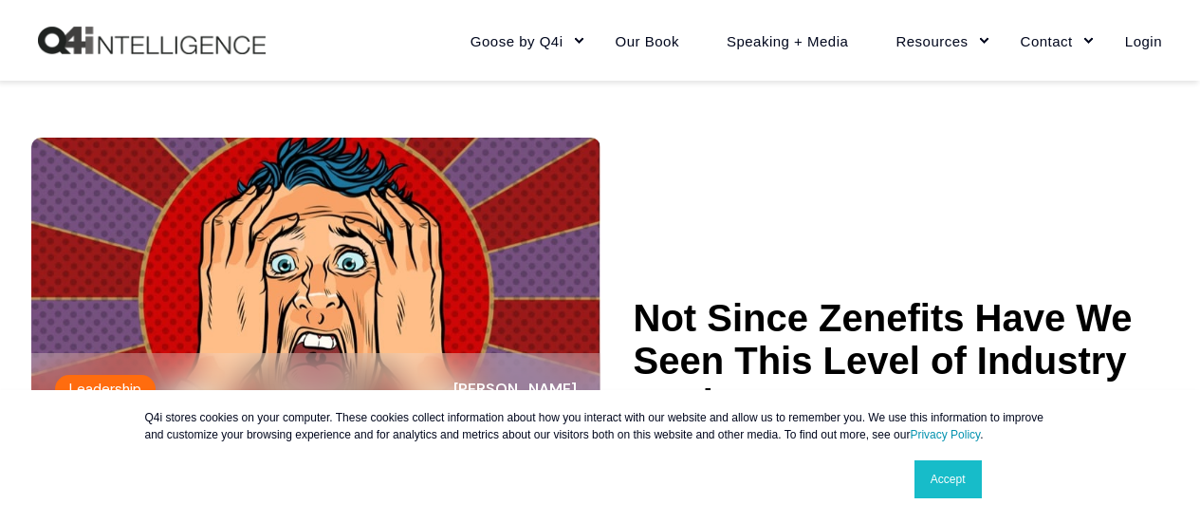
scroll to position [190, 0]
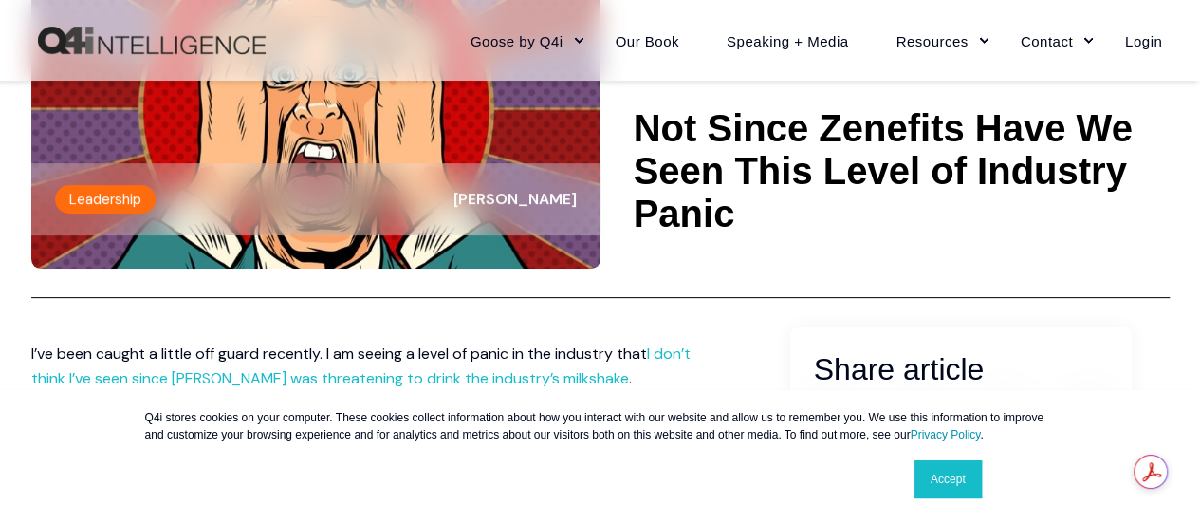
click at [950, 475] on link "Accept" at bounding box center [948, 479] width 67 height 38
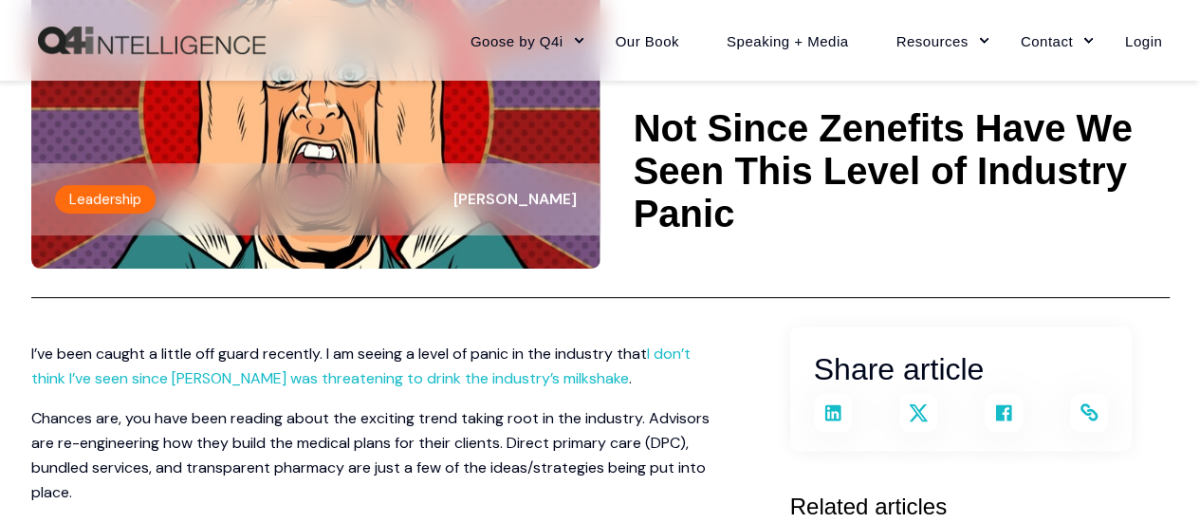
scroll to position [285, 0]
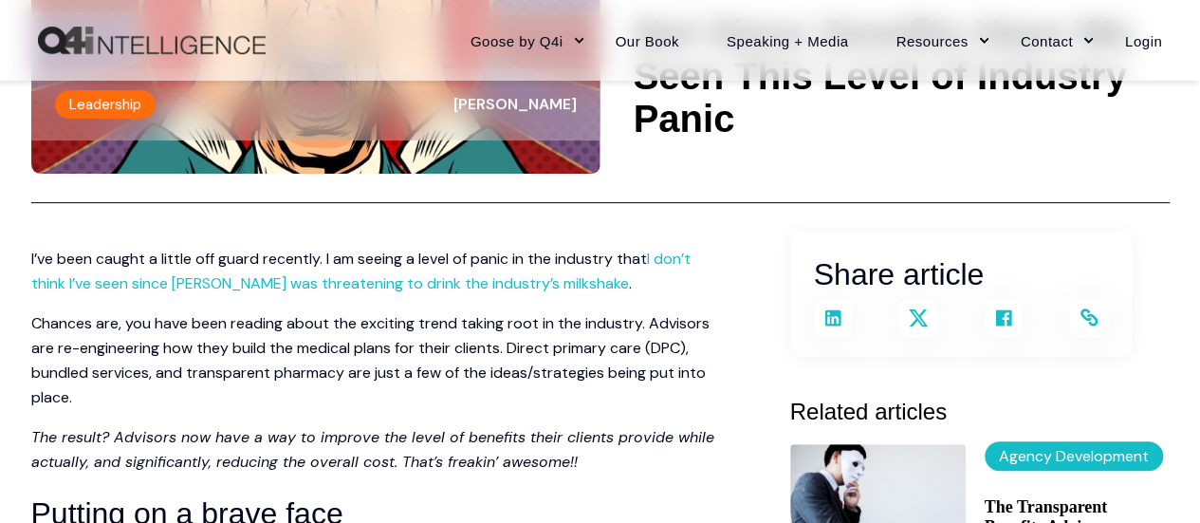
click at [196, 251] on span "I’ve been caught a little off guard recently. I am seeing a level of panic in t…" at bounding box center [360, 271] width 659 height 45
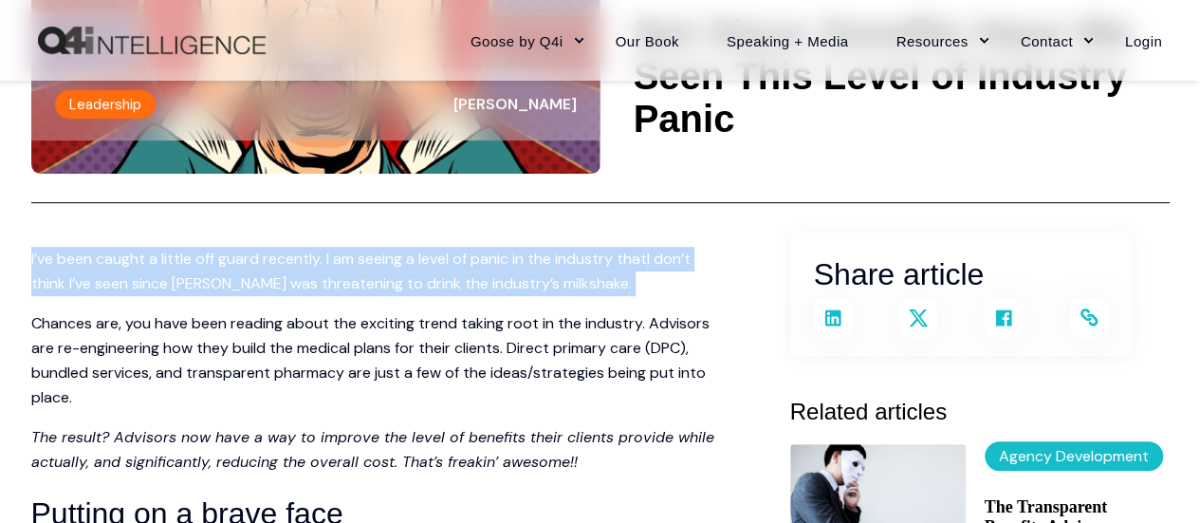
click at [196, 251] on span "I’ve been caught a little off guard recently. I am seeing a level of panic in t…" at bounding box center [360, 271] width 659 height 45
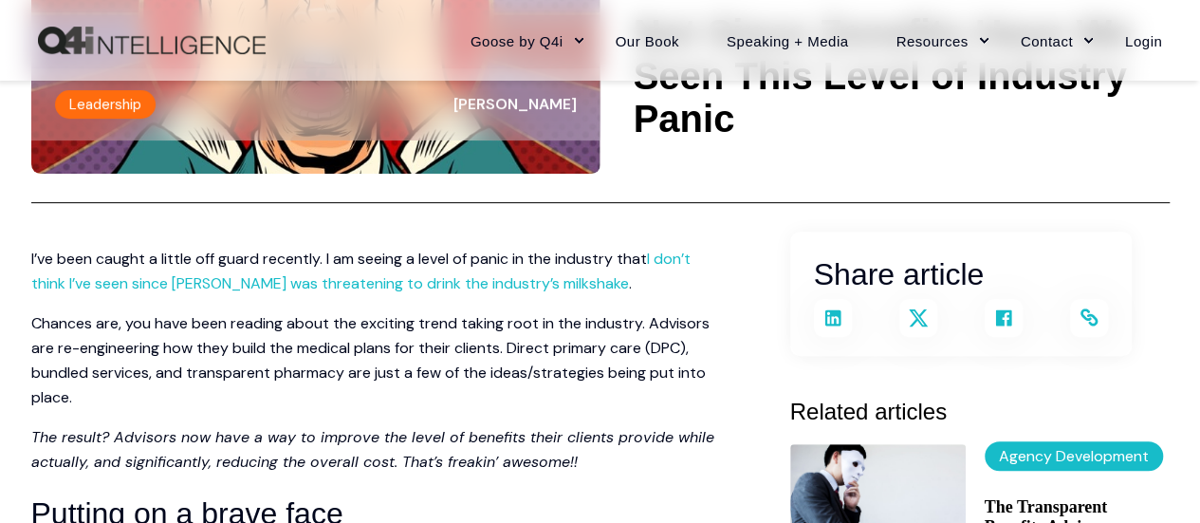
click at [194, 337] on p "Chances are, you have been reading about the exciting trend taking root in the …" at bounding box center [372, 360] width 683 height 99
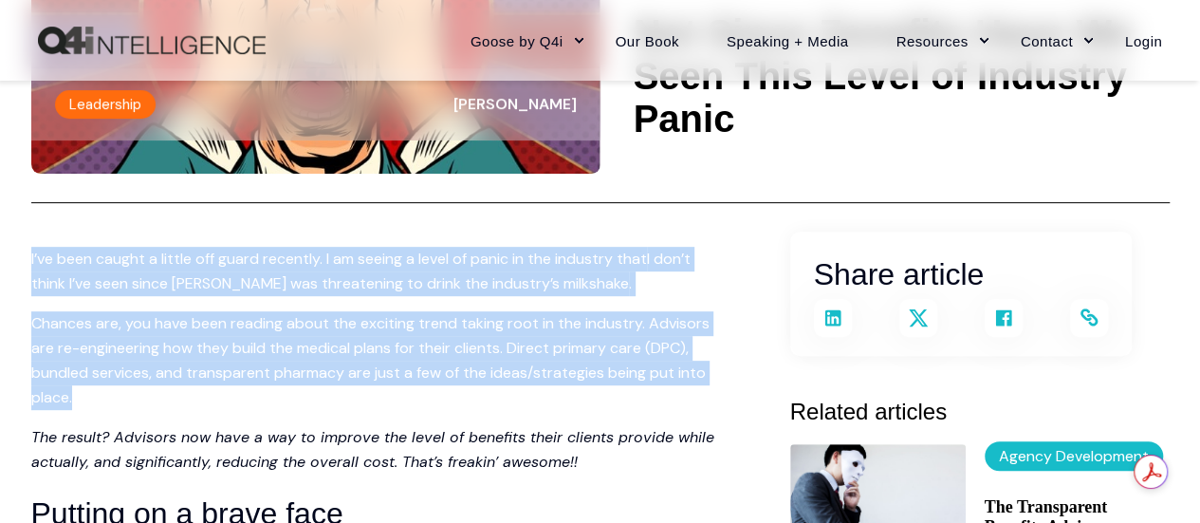
drag, startPoint x: 193, startPoint y: 337, endPoint x: 171, endPoint y: 266, distance: 74.4
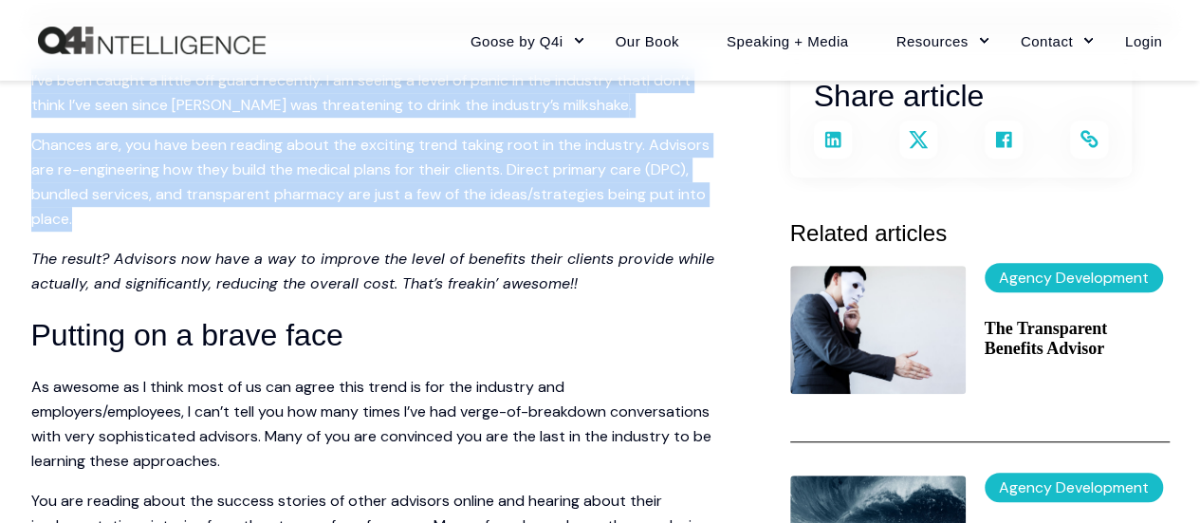
scroll to position [474, 0]
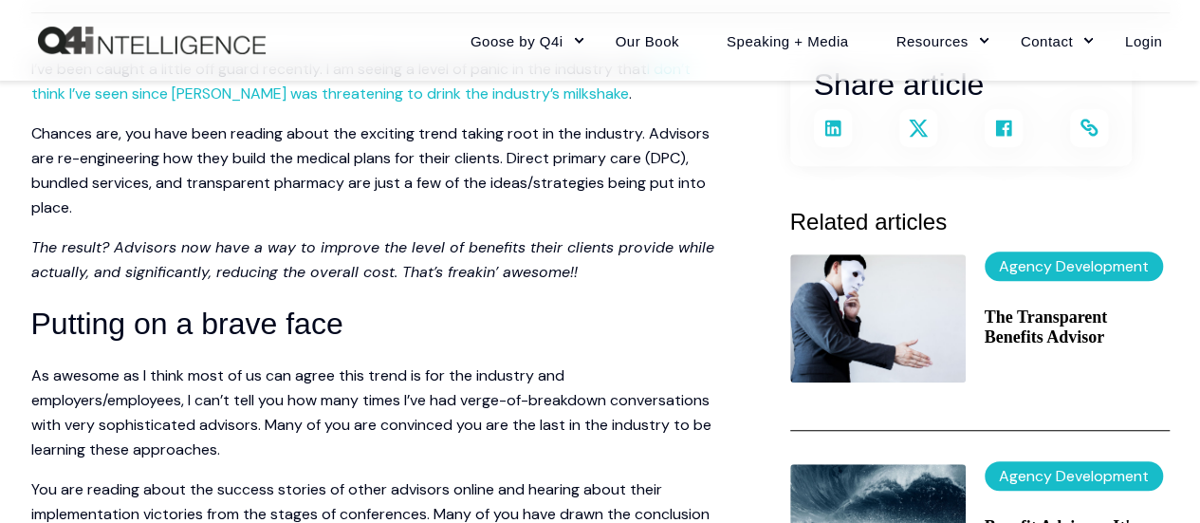
click at [175, 259] on p "The result? Advisors now have a way to improve the level of benefits their clie…" at bounding box center [372, 259] width 683 height 49
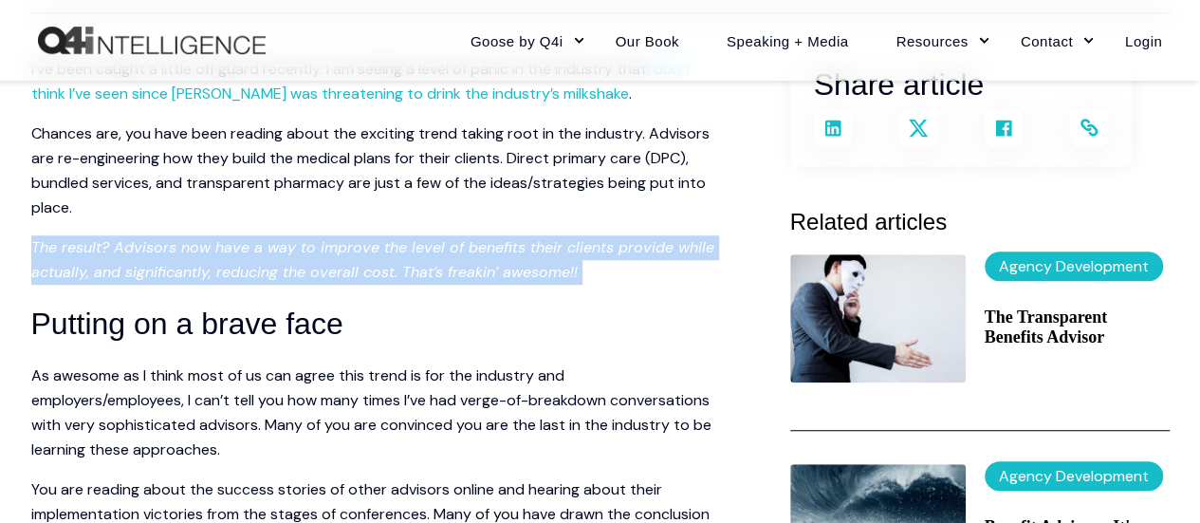
drag, startPoint x: 175, startPoint y: 259, endPoint x: 175, endPoint y: 272, distance: 13.3
click at [175, 272] on p "The result? Advisors now have a way to improve the level of benefits their clie…" at bounding box center [372, 259] width 683 height 49
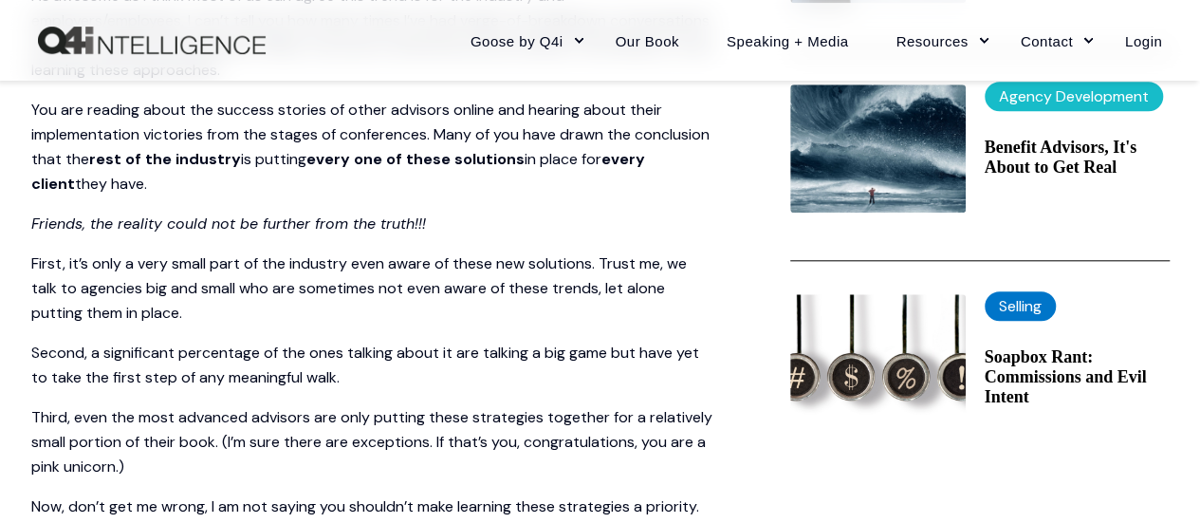
scroll to position [306, 0]
